Goal: Information Seeking & Learning: Learn about a topic

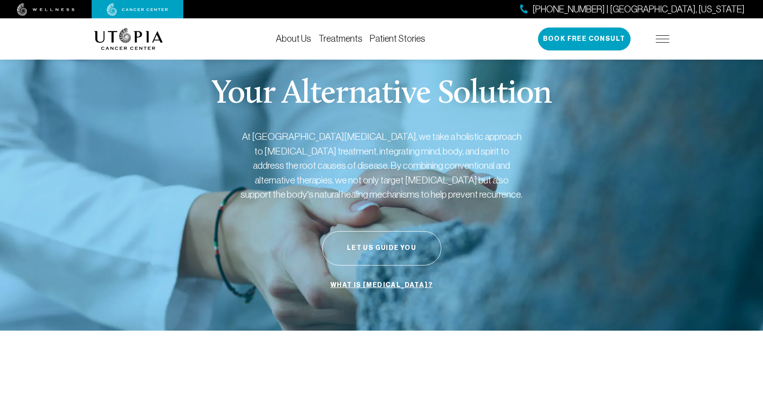
click at [666, 36] on img at bounding box center [663, 38] width 14 height 7
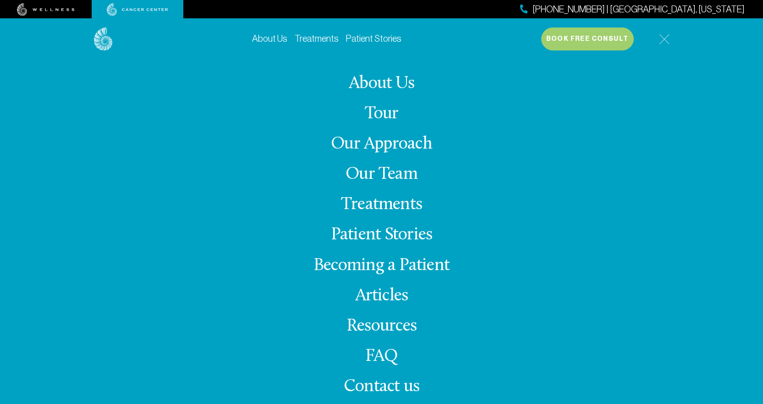
click at [391, 204] on link "Treatments" at bounding box center [381, 205] width 81 height 18
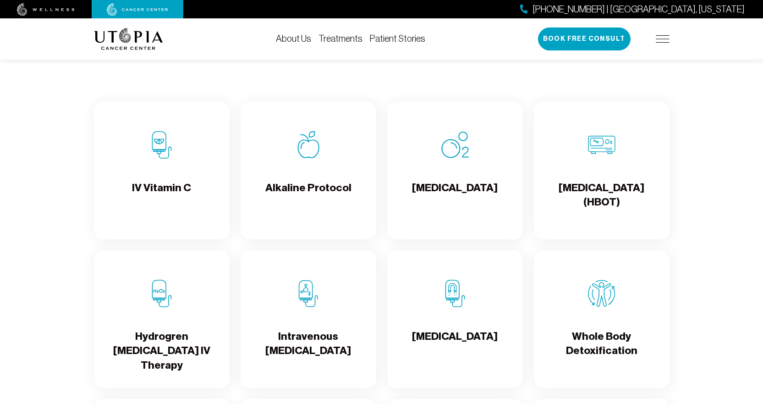
scroll to position [917, 0]
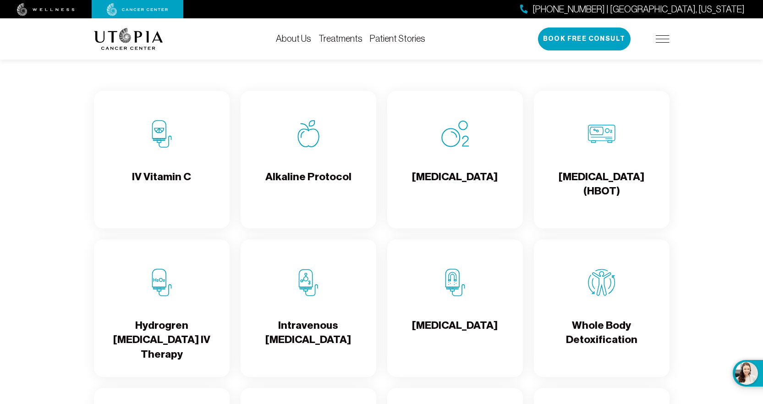
click at [609, 182] on h4 "[MEDICAL_DATA] (HBOT)" at bounding box center [602, 185] width 121 height 30
